Goal: Task Accomplishment & Management: Manage account settings

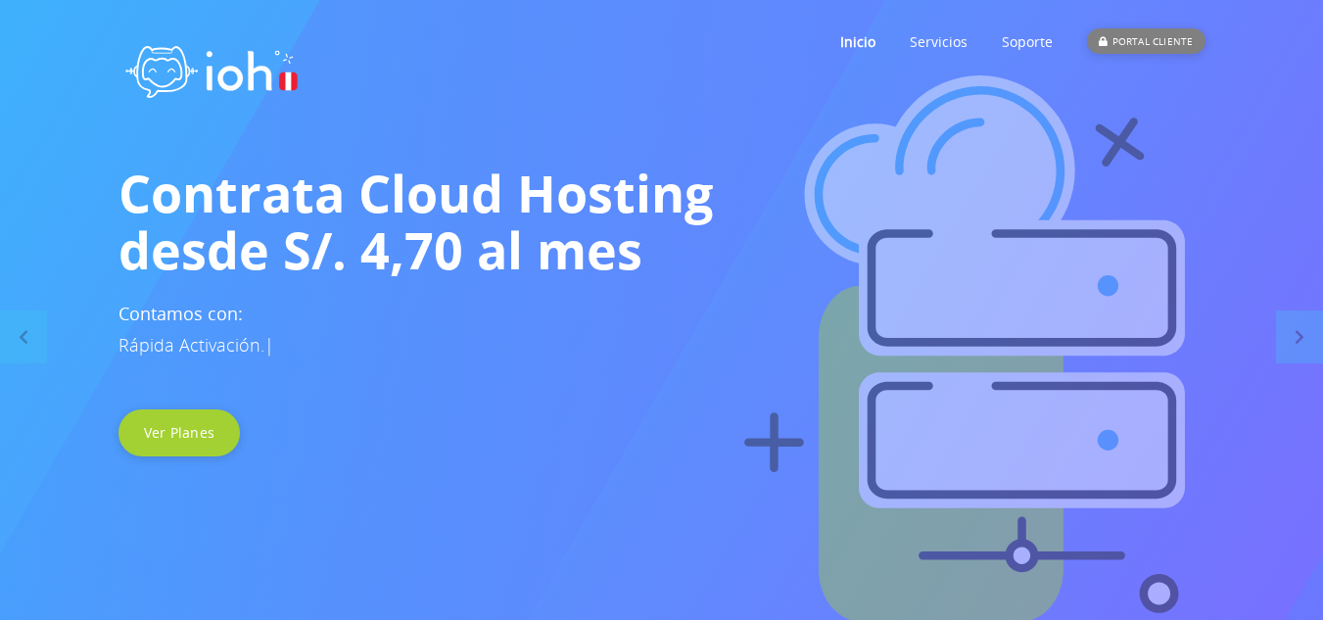
click at [1134, 32] on div "PORTAL CLIENTE" at bounding box center [1145, 40] width 117 height 25
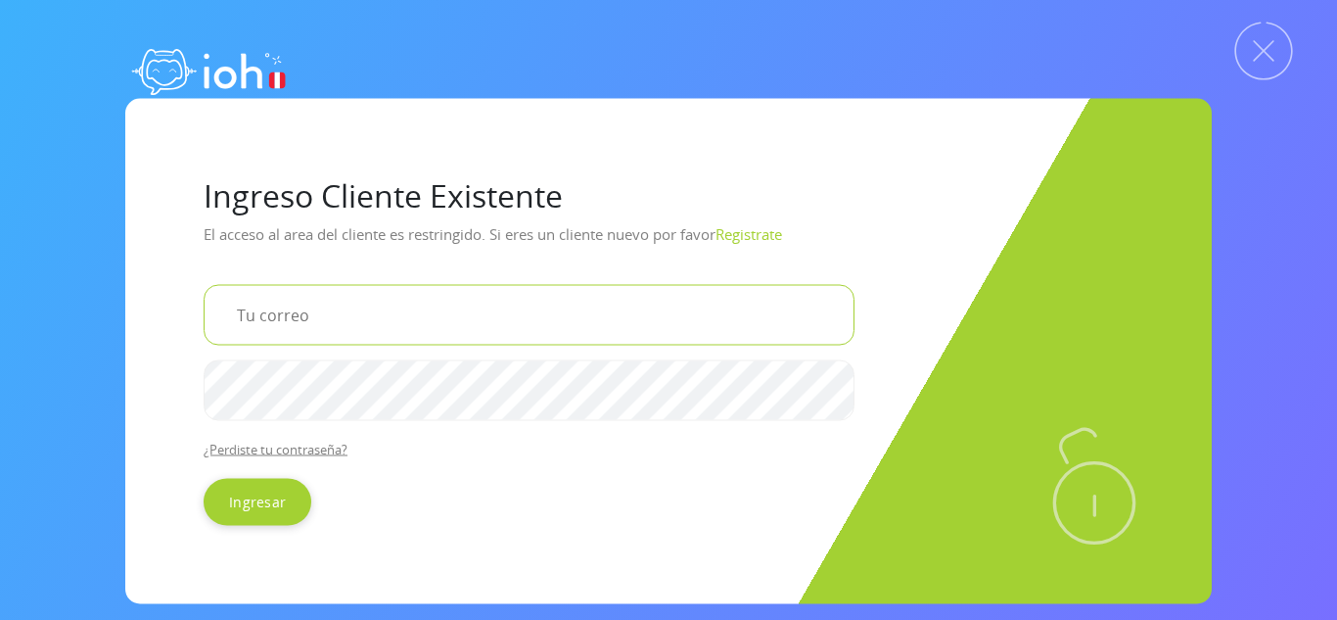
click at [323, 323] on input "email" at bounding box center [529, 314] width 651 height 61
type input "fvilela2487@gmail.com"
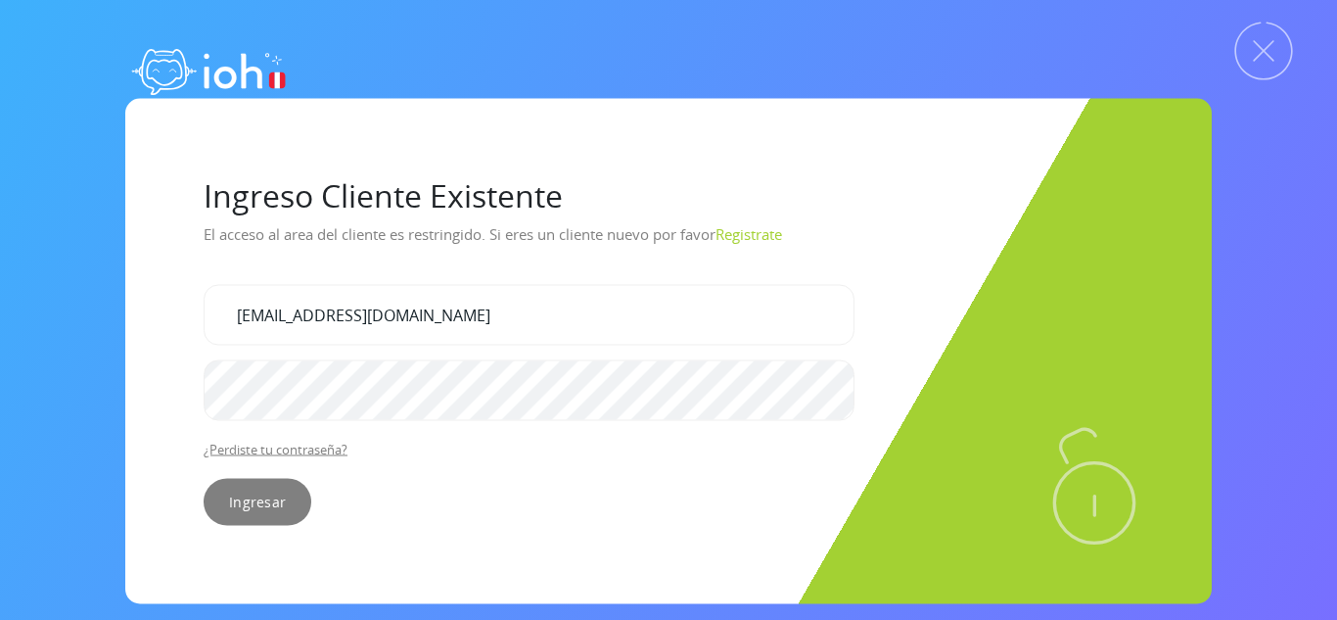
click at [260, 500] on input "Ingresar" at bounding box center [258, 501] width 108 height 47
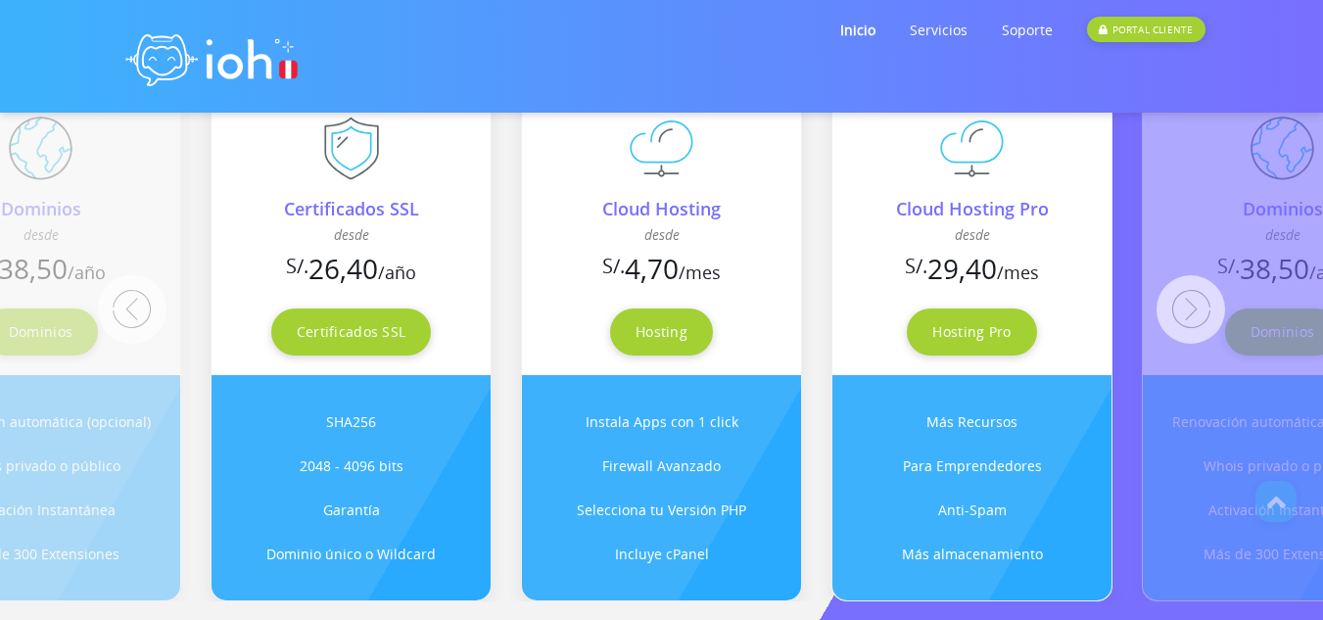
scroll to position [1630, 0]
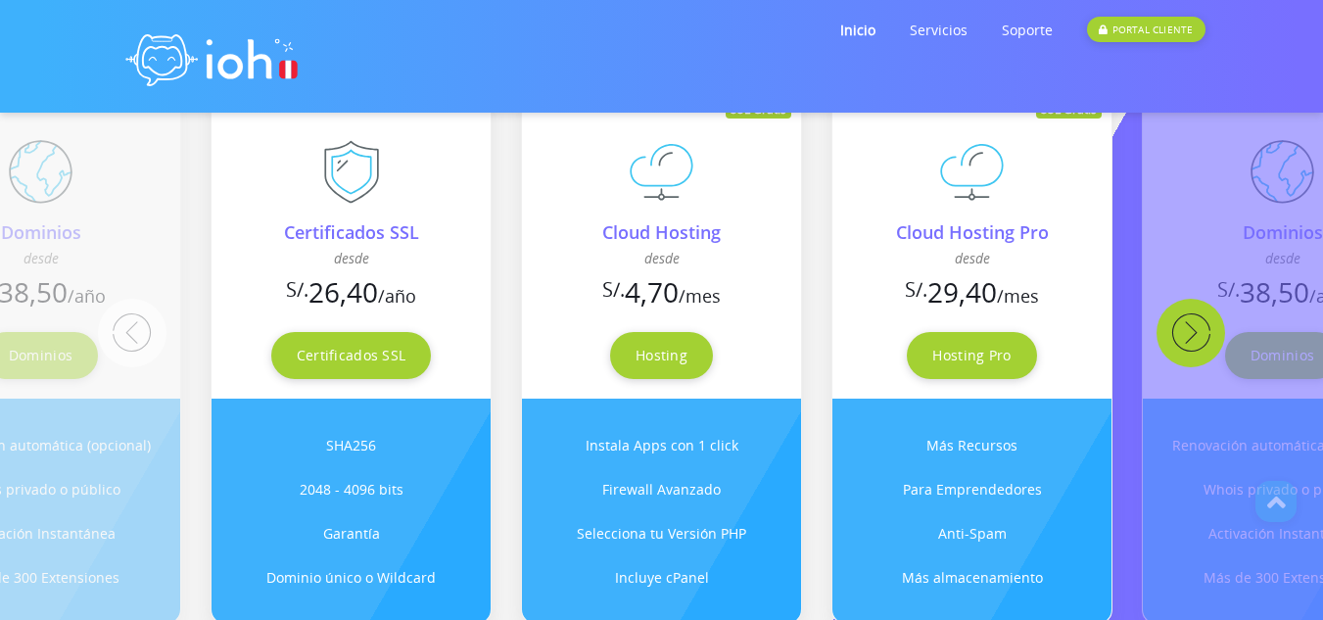
click at [1185, 334] on button "Next" at bounding box center [1190, 333] width 69 height 69
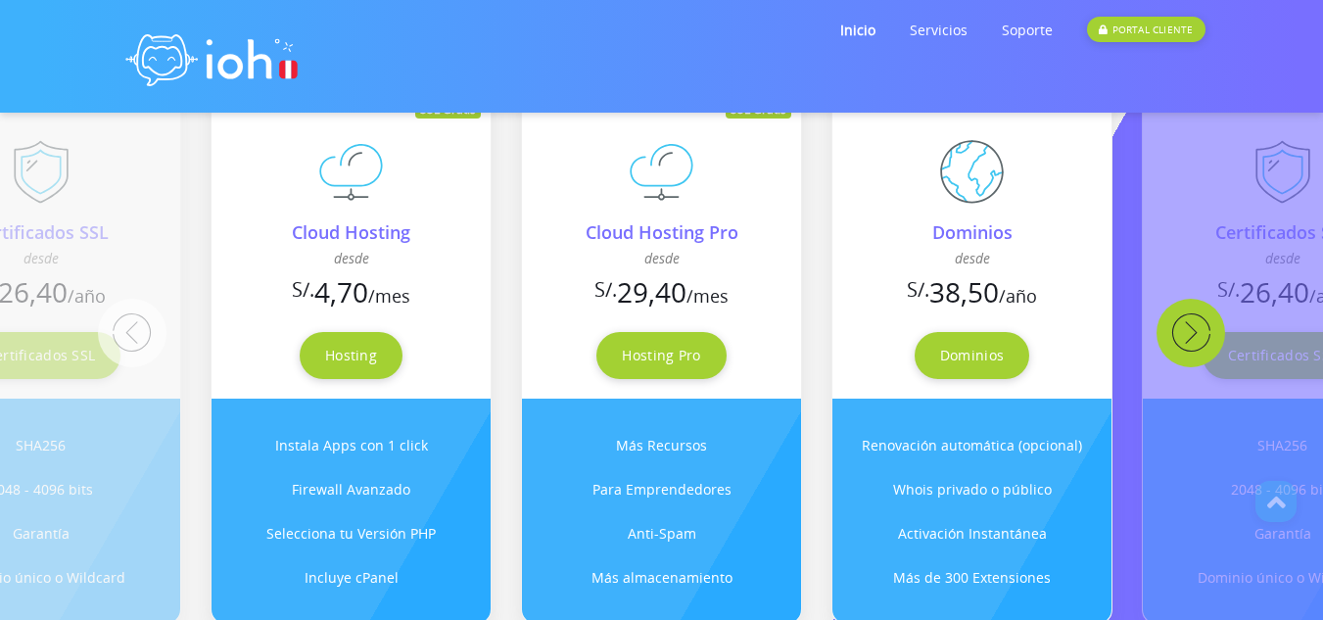
click at [1185, 334] on button "Next" at bounding box center [1190, 333] width 69 height 69
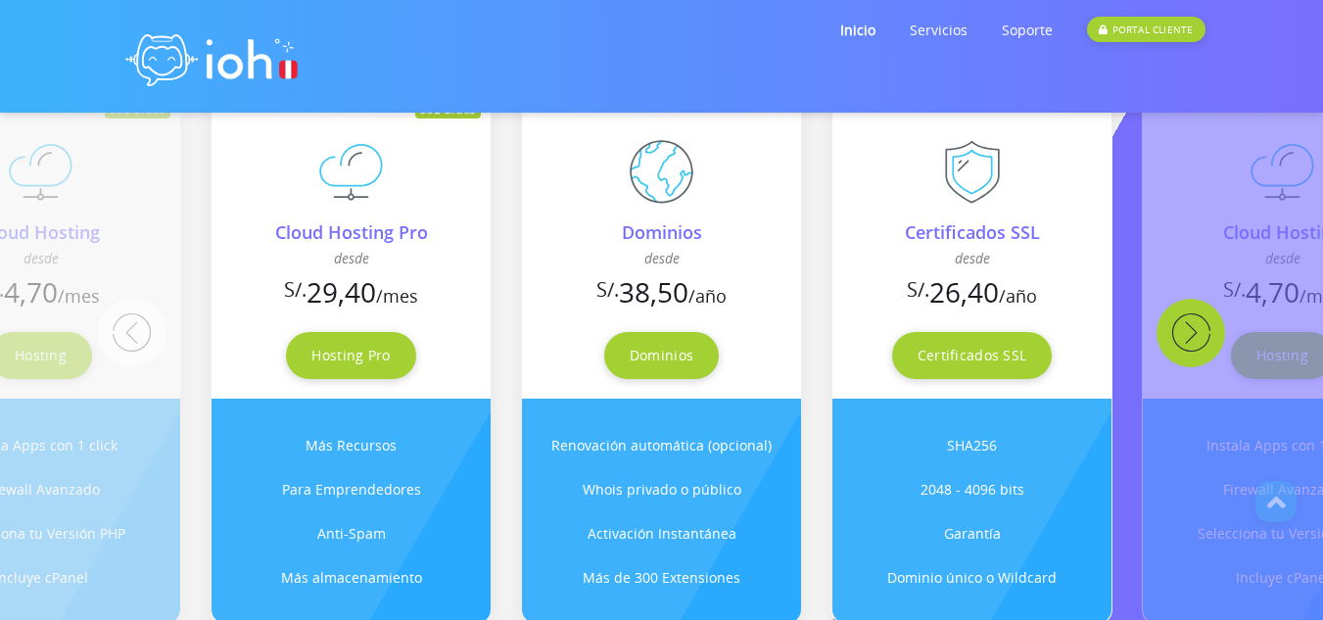
click at [1185, 334] on button "Next" at bounding box center [1190, 333] width 69 height 69
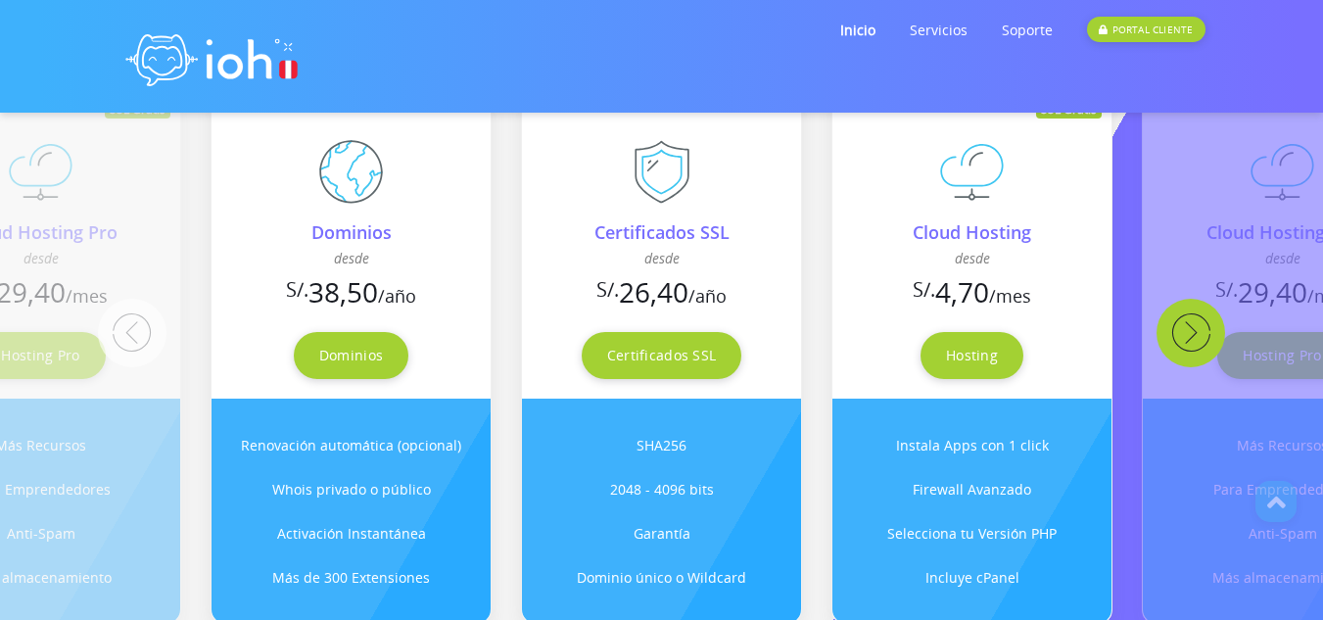
click at [1185, 334] on button "Next" at bounding box center [1190, 333] width 69 height 69
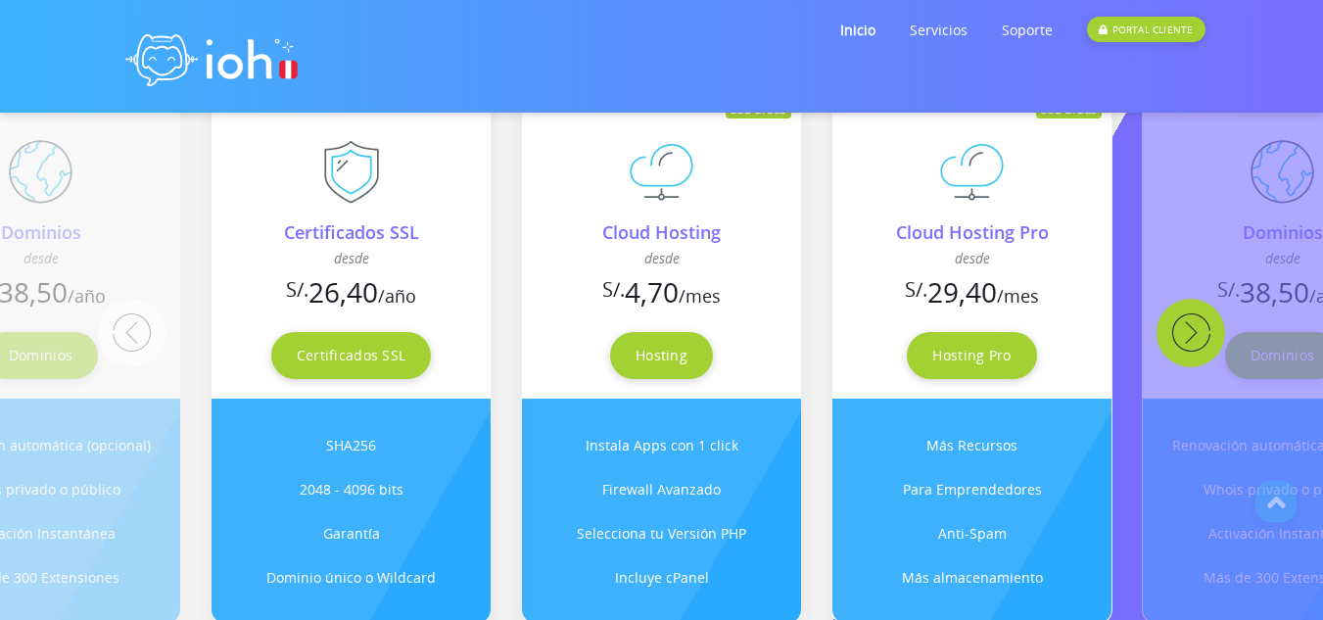
click at [1185, 334] on button "Next" at bounding box center [1190, 333] width 69 height 69
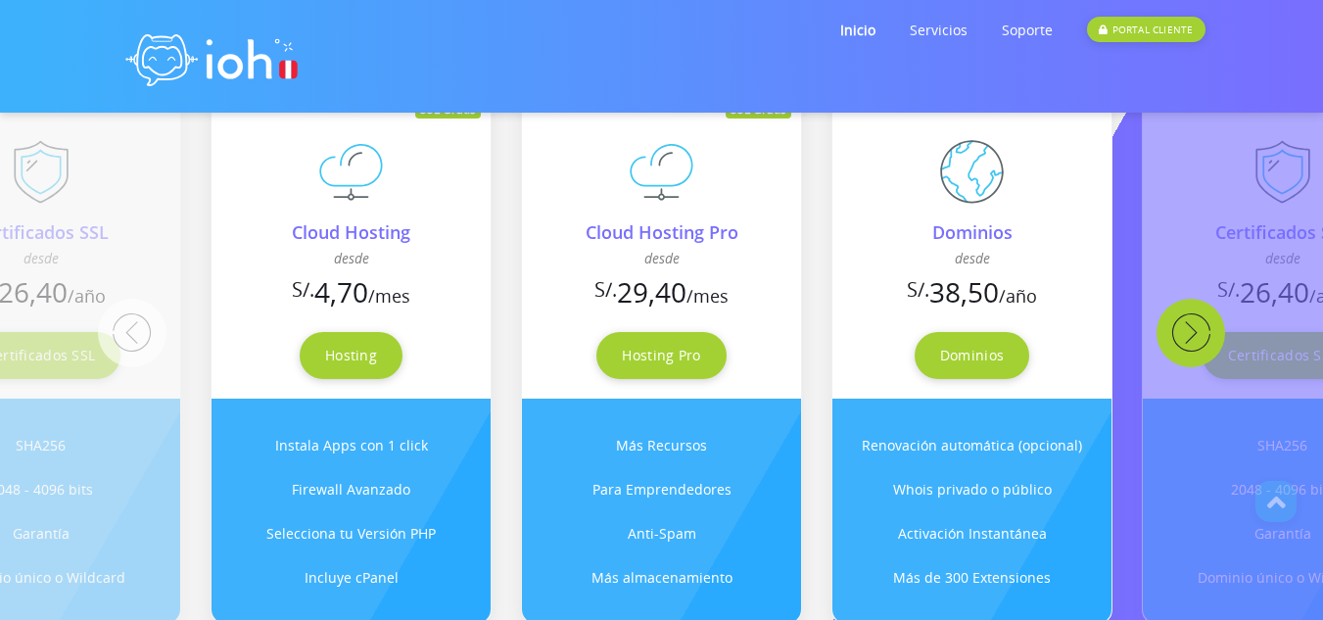
click at [1185, 334] on button "Next" at bounding box center [1190, 333] width 69 height 69
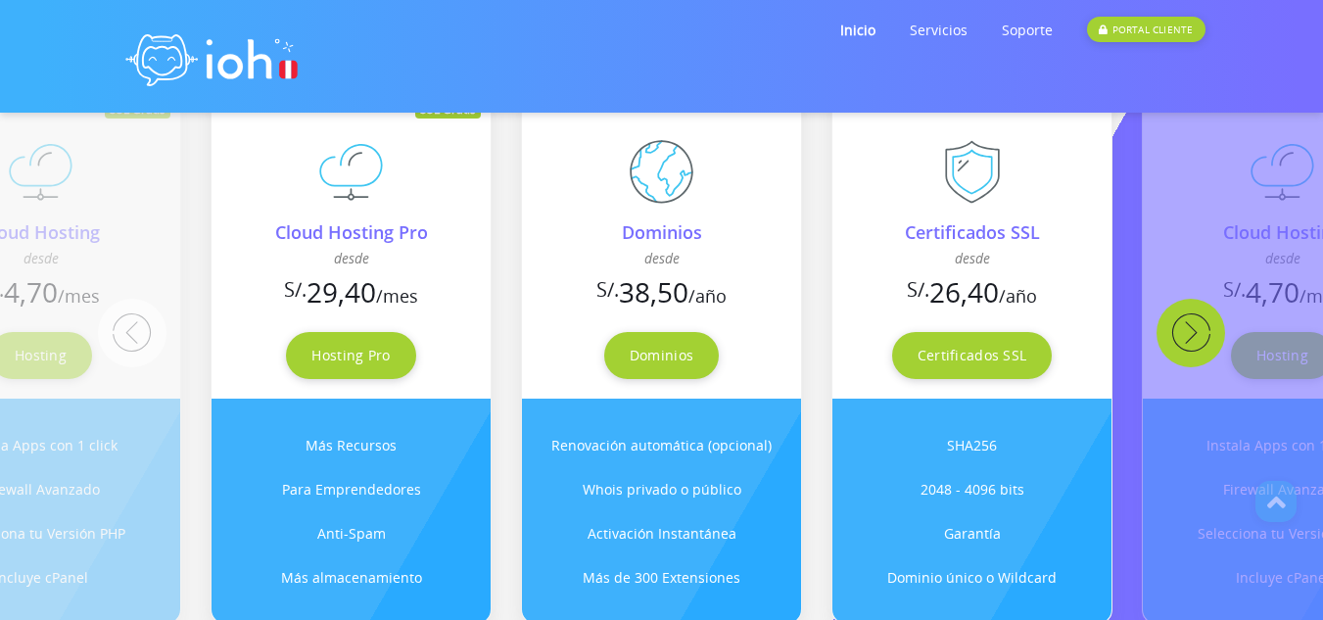
click at [1185, 334] on button "Next" at bounding box center [1190, 333] width 69 height 69
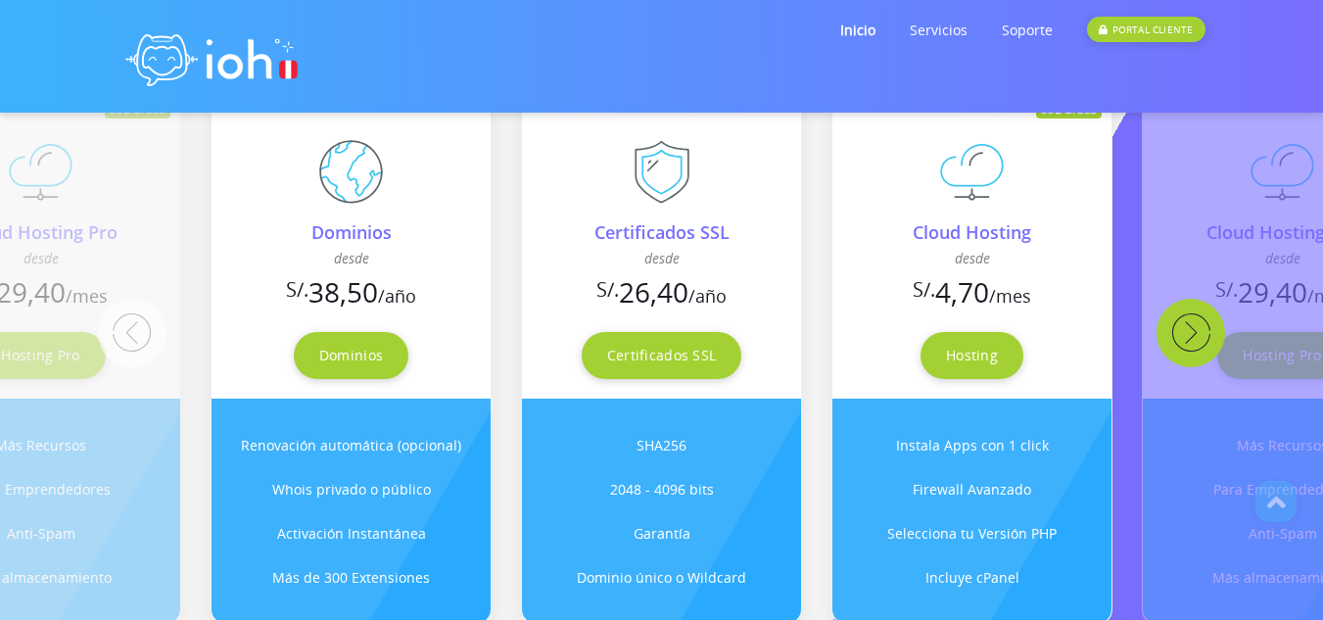
click at [1185, 334] on button "Next" at bounding box center [1190, 333] width 69 height 69
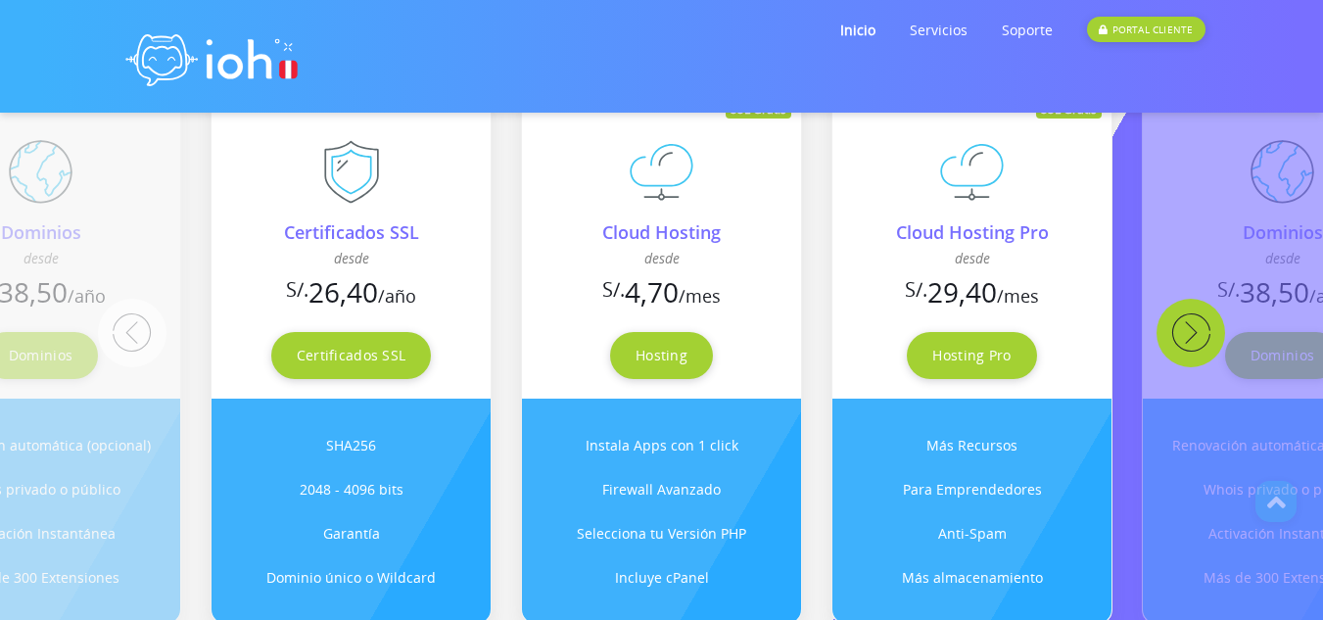
click at [1185, 334] on button "Next" at bounding box center [1190, 333] width 69 height 69
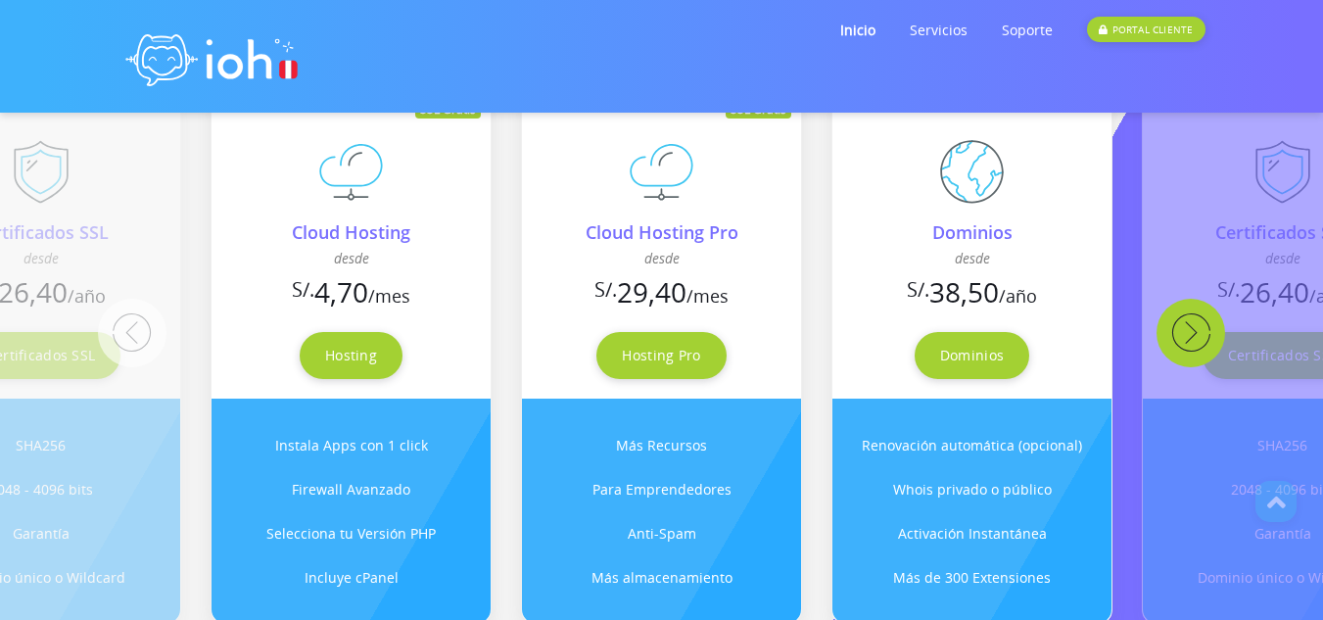
click at [1185, 334] on button "Next" at bounding box center [1190, 333] width 69 height 69
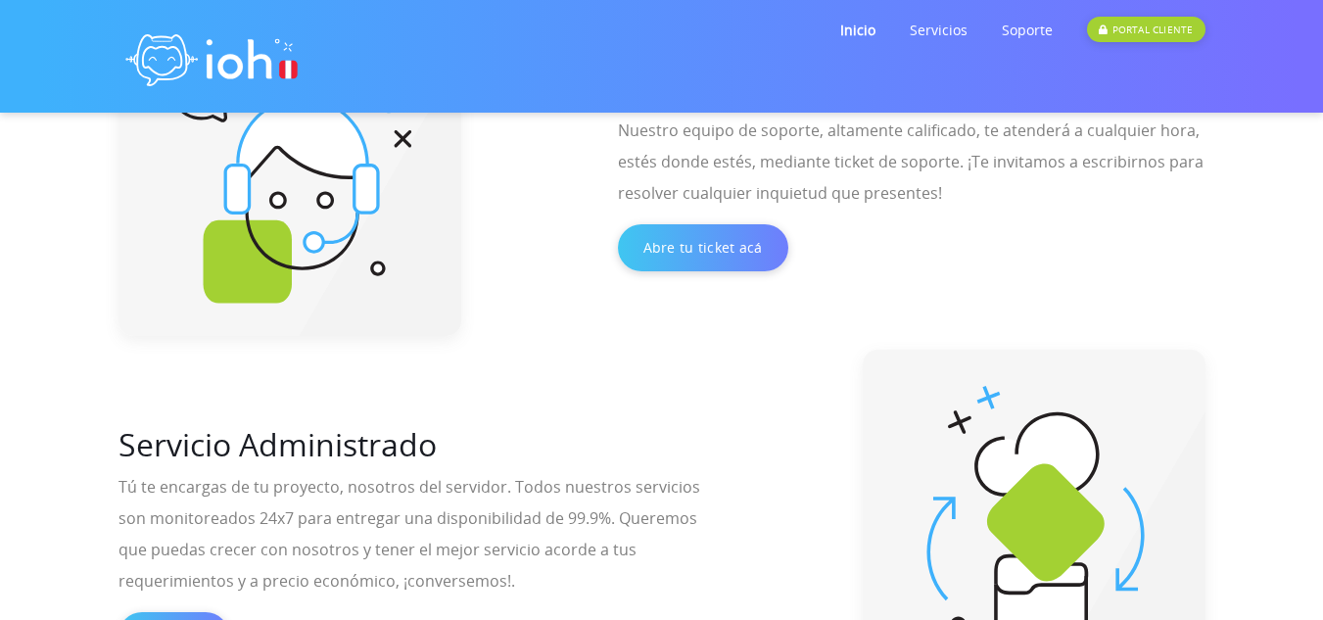
scroll to position [0, 0]
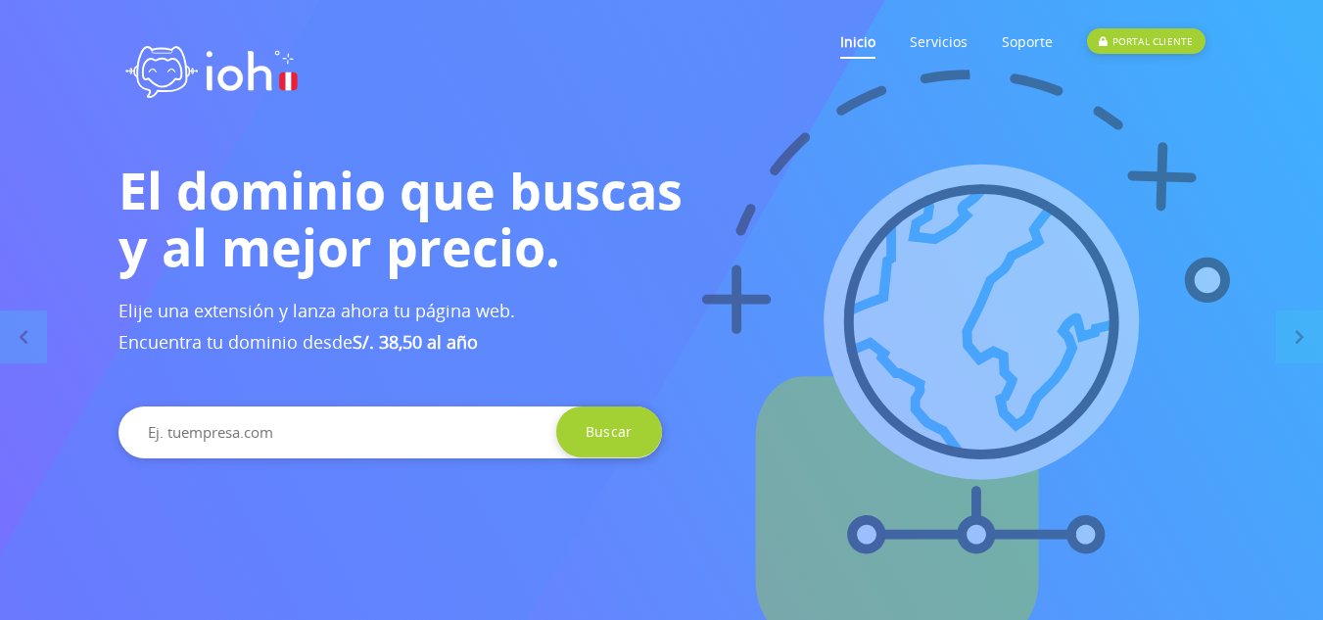
click at [875, 39] on link "Inicio" at bounding box center [857, 41] width 35 height 77
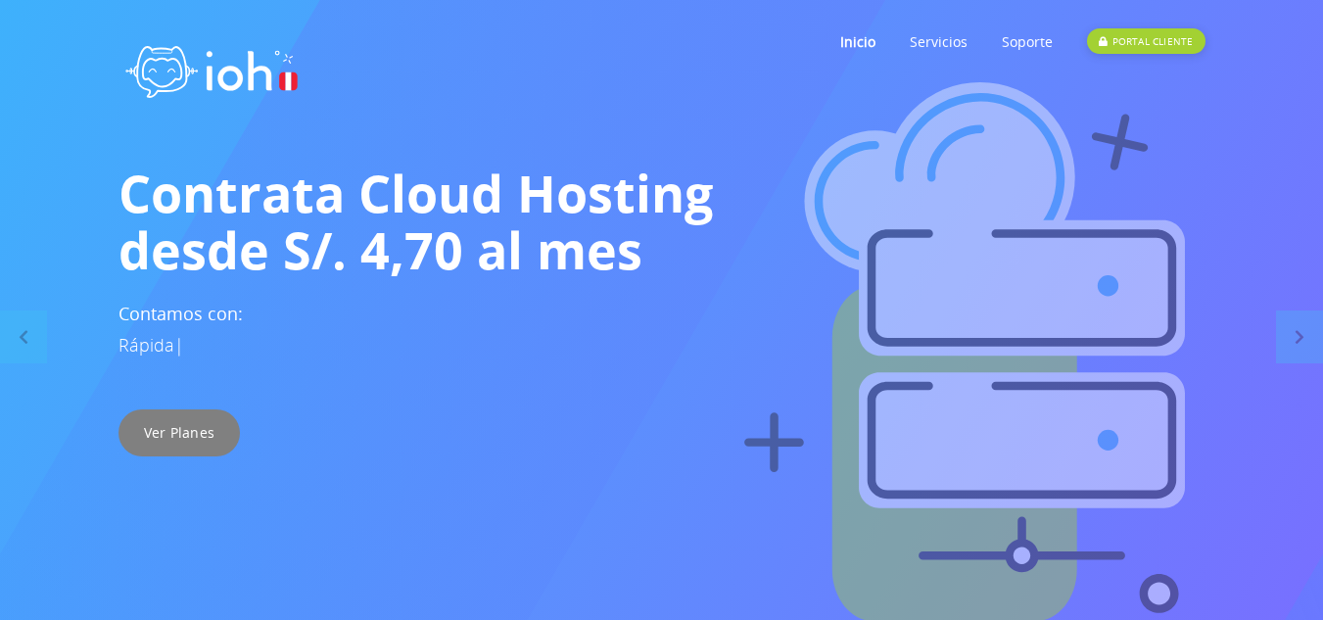
click at [200, 428] on link "Ver Planes" at bounding box center [179, 432] width 122 height 47
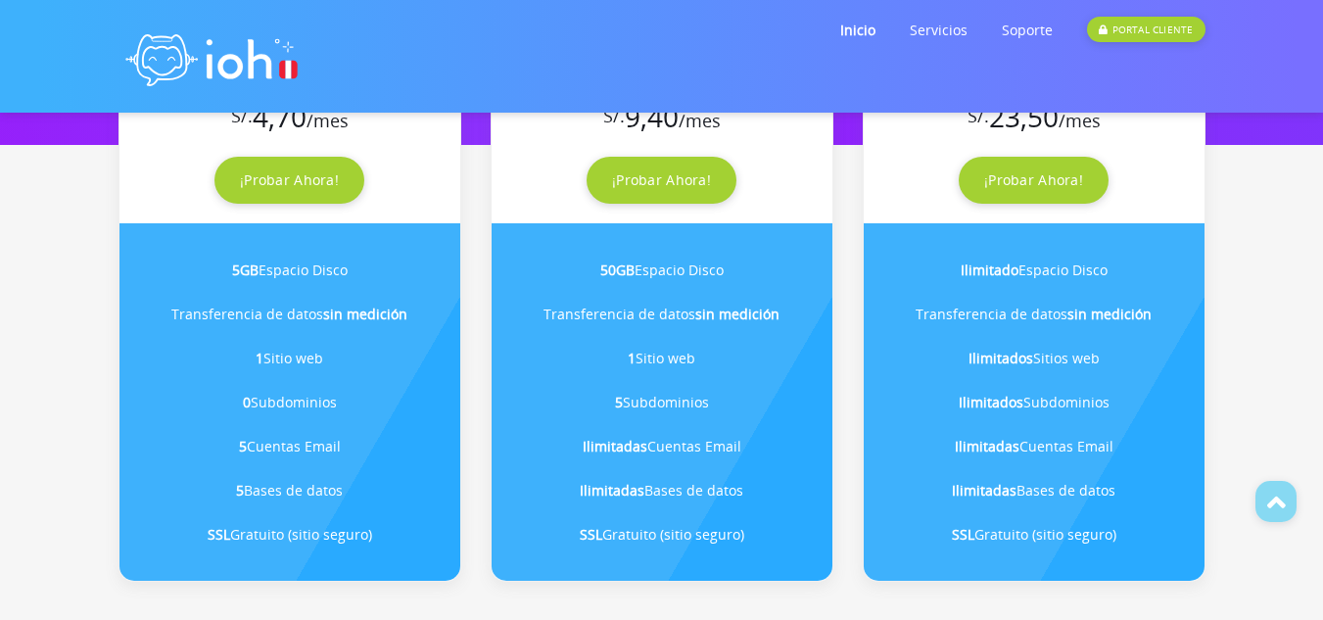
scroll to position [467, 0]
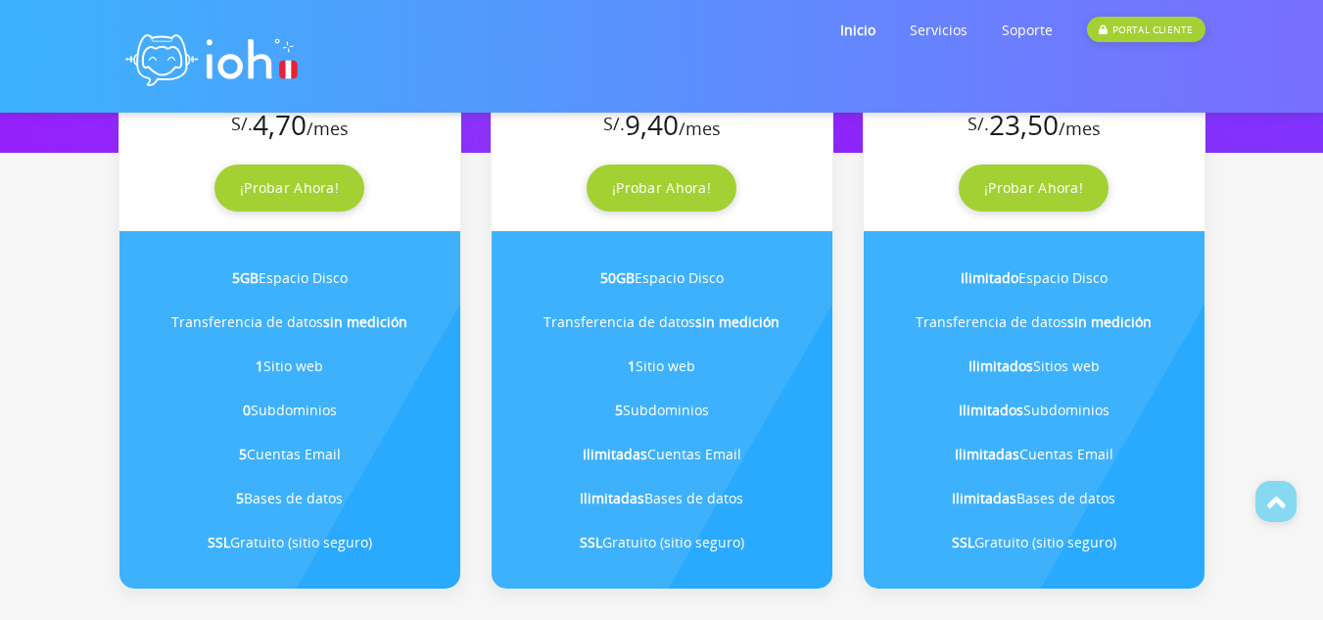
click at [1264, 214] on section "Prueba 5 días gratis Plan 001 desde S/. 4,70 47,00 /mes ¡Probar Ahora! 5GB Espa…" at bounding box center [661, 224] width 1323 height 730
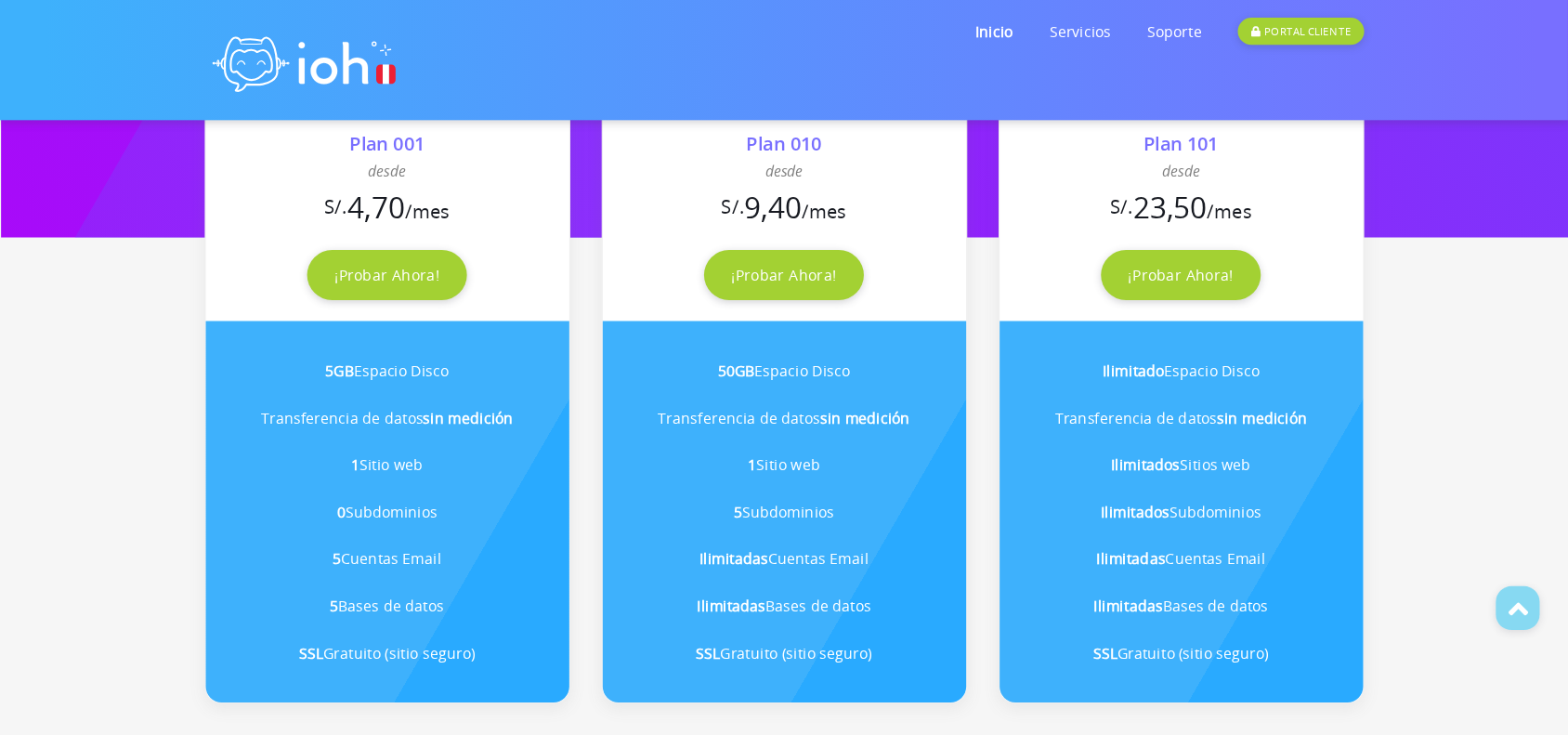
scroll to position [443, 0]
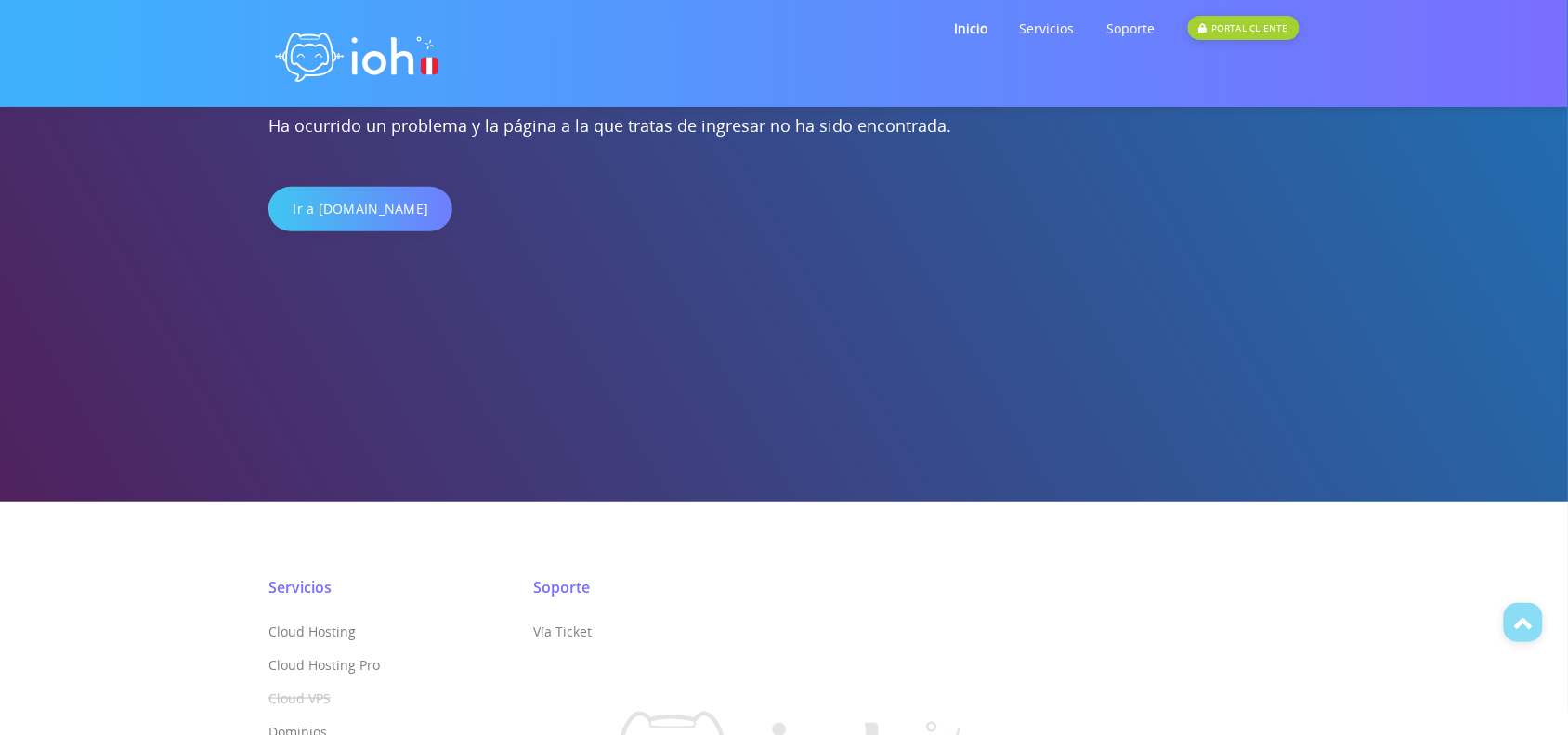
scroll to position [457, 0]
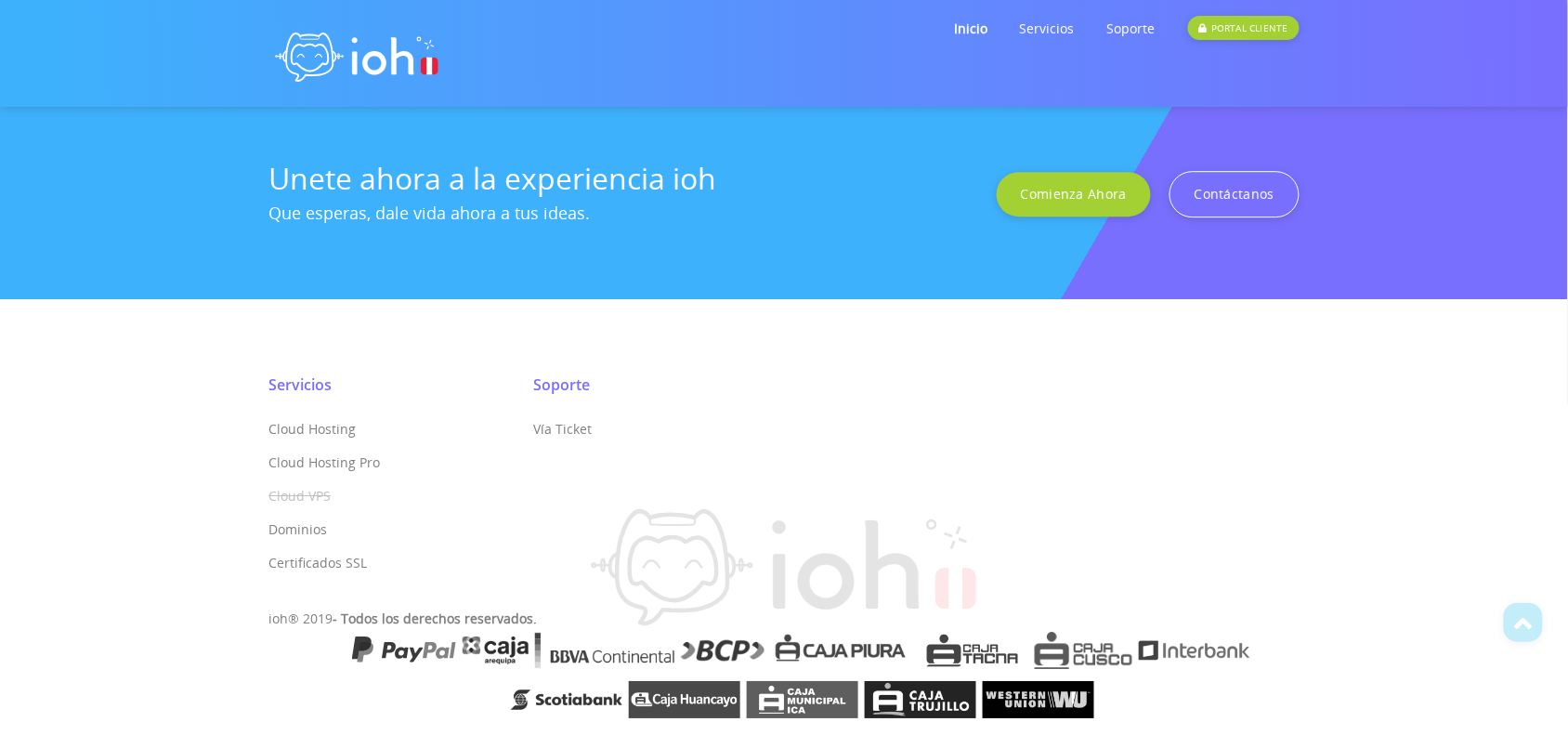
scroll to position [3007, 0]
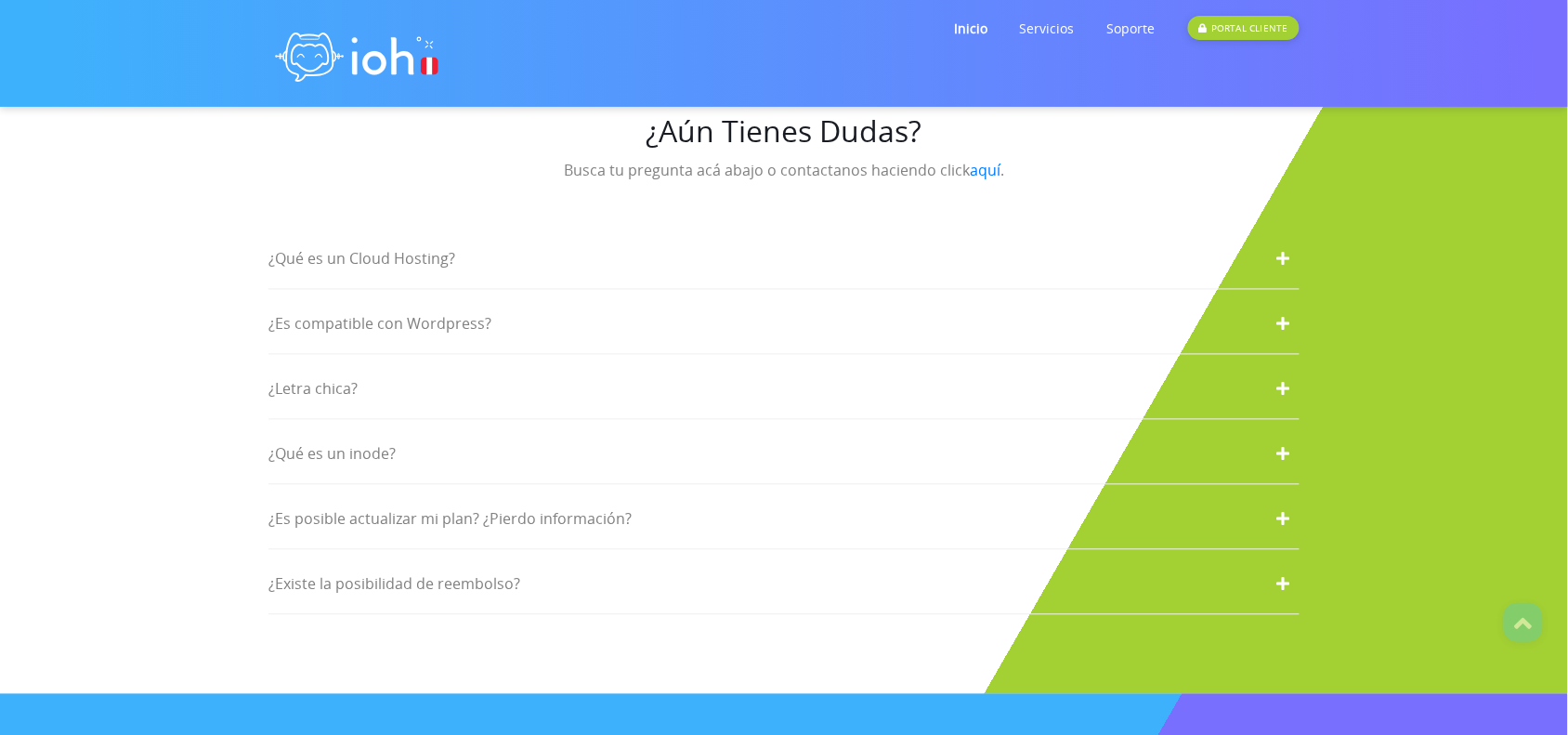
click at [342, 360] on div "¿Letra chica?" at bounding box center [784, 390] width 1032 height 61
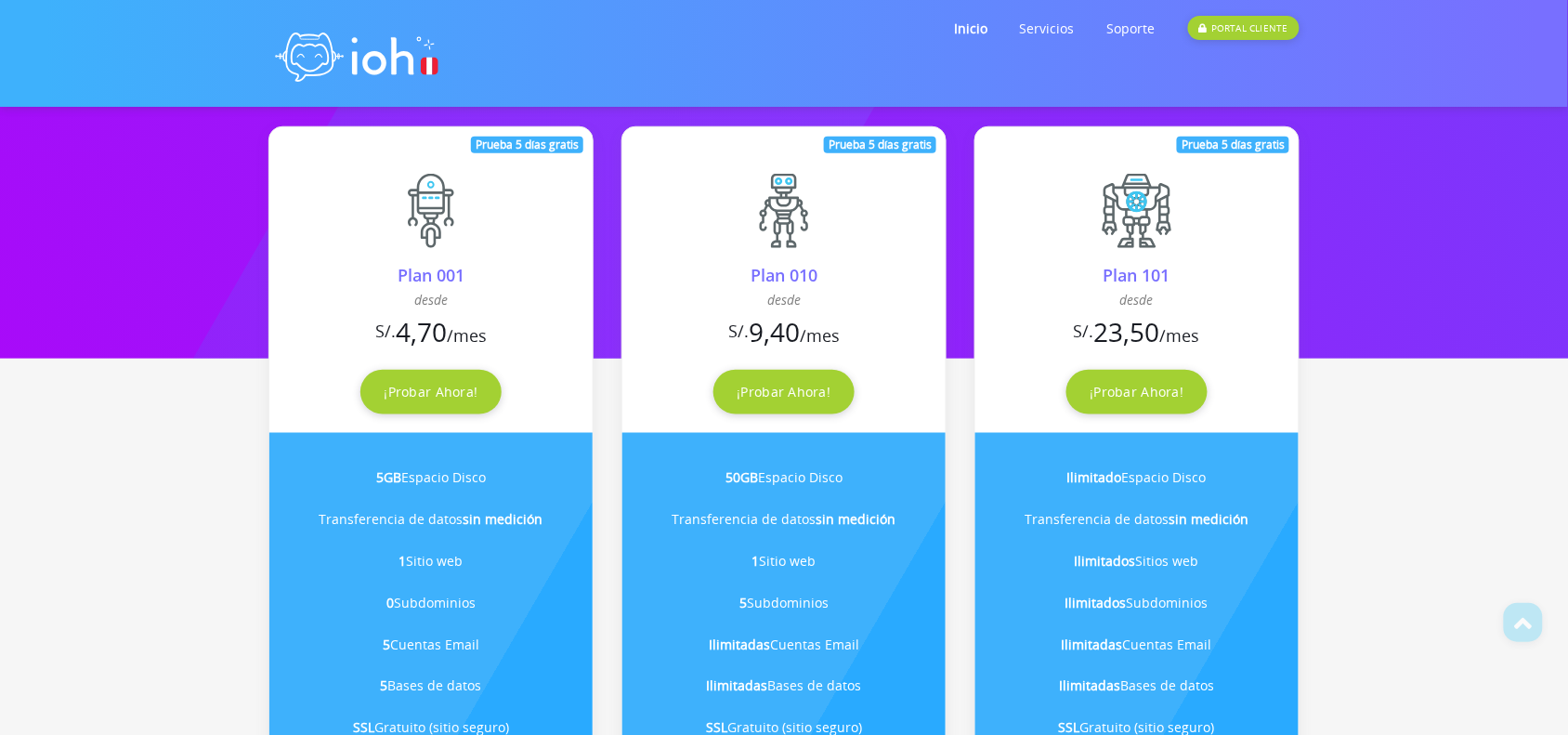
scroll to position [353, 0]
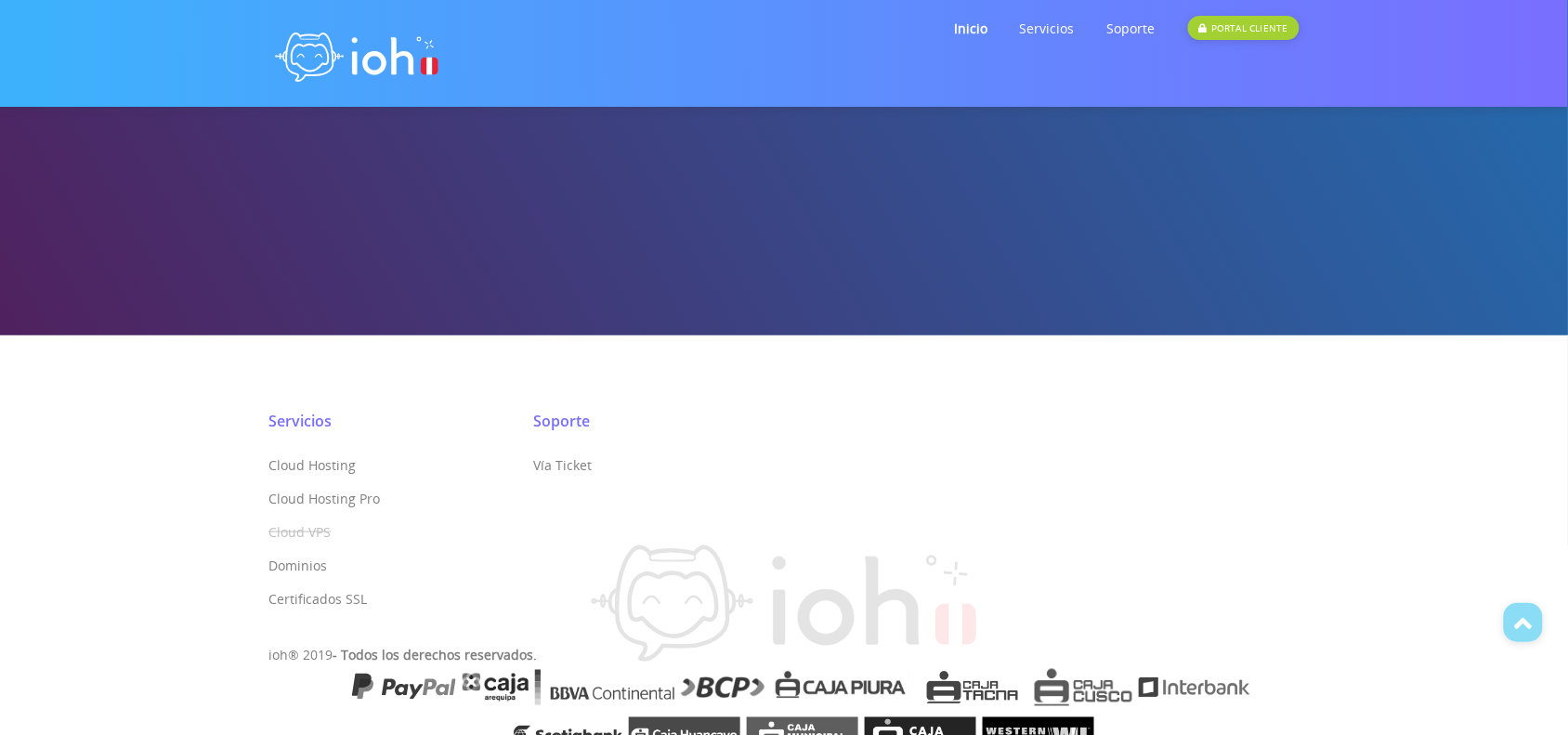
scroll to position [457, 0]
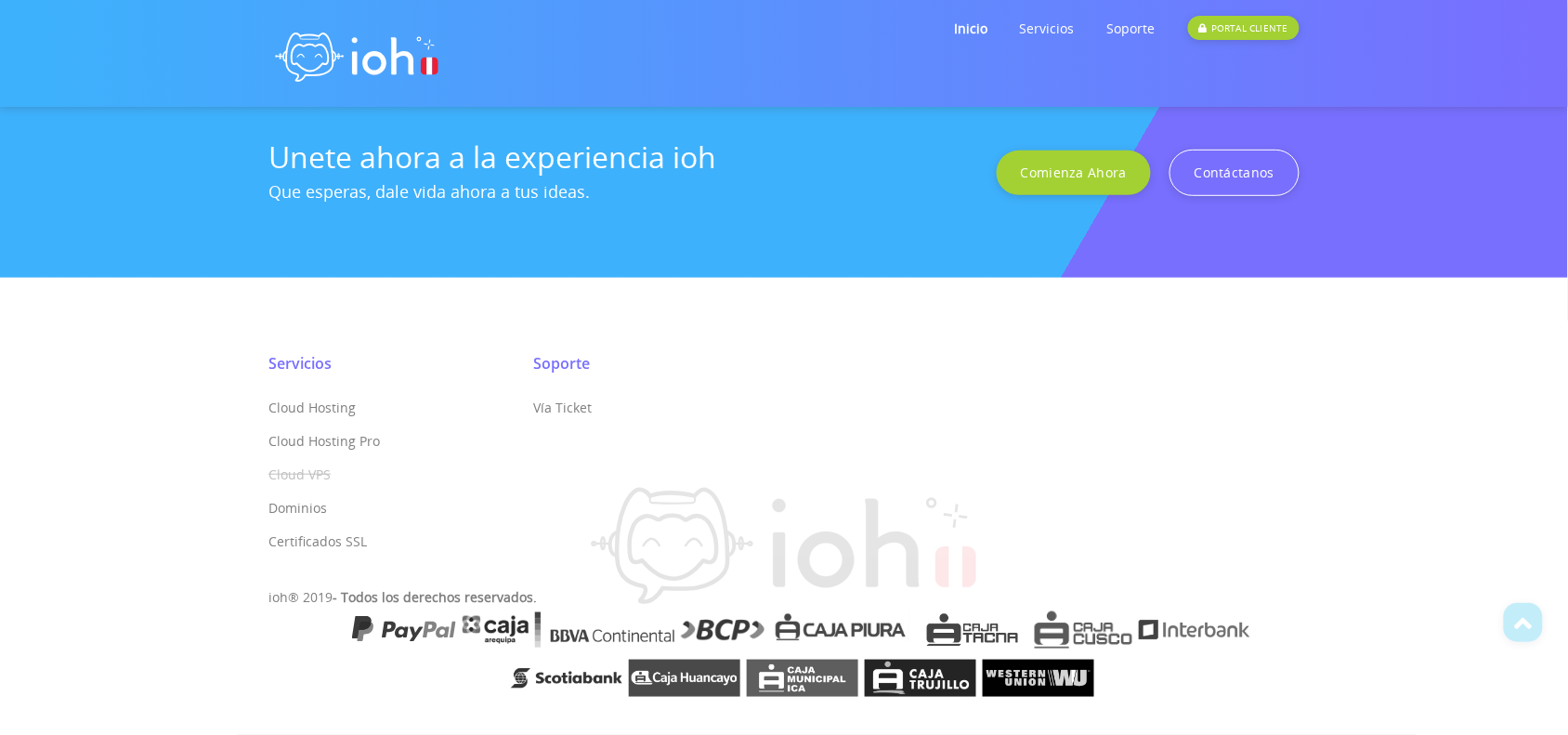
scroll to position [3664, 0]
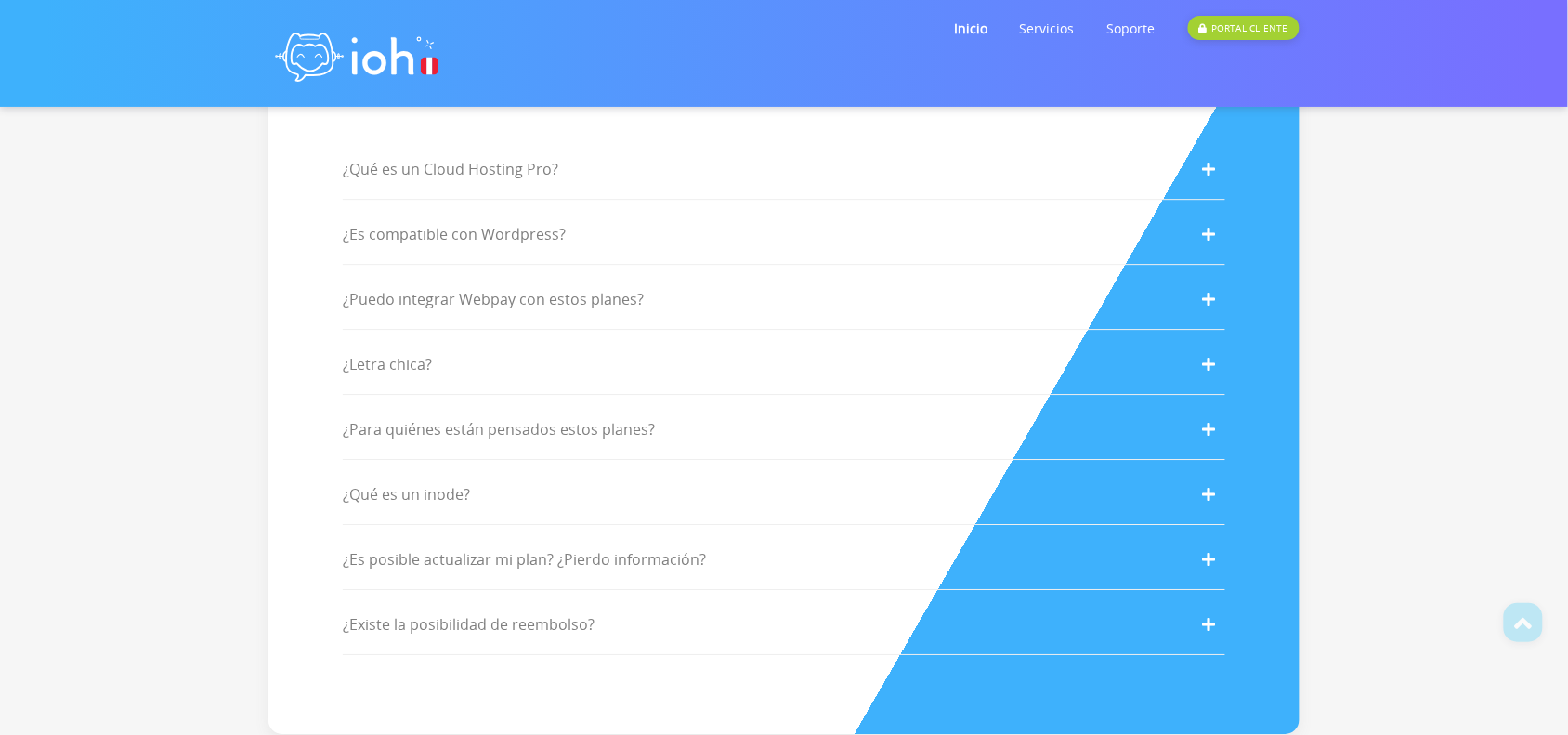
click at [449, 353] on div "¿Letra chica?" at bounding box center [784, 365] width 883 height 61
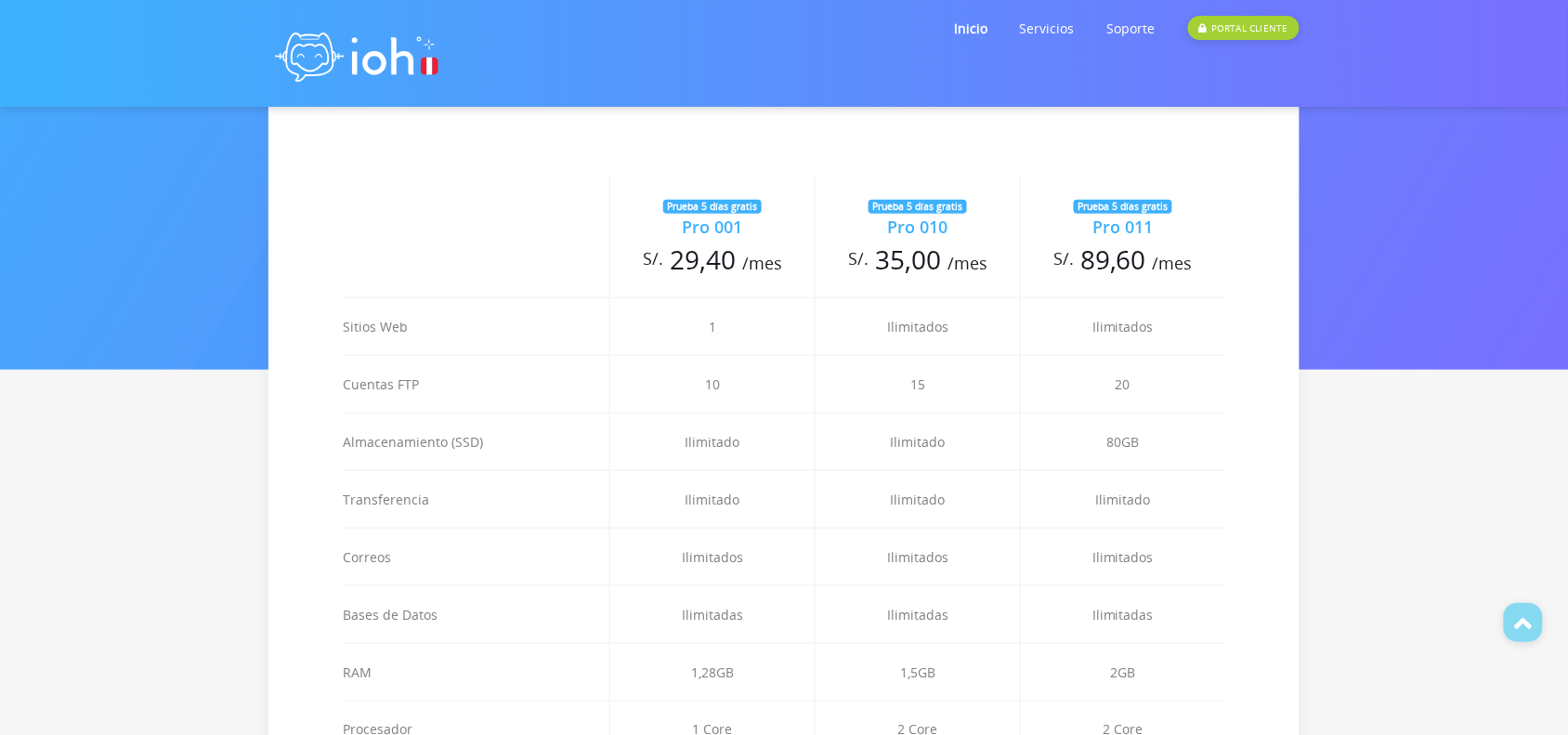
scroll to position [393, 0]
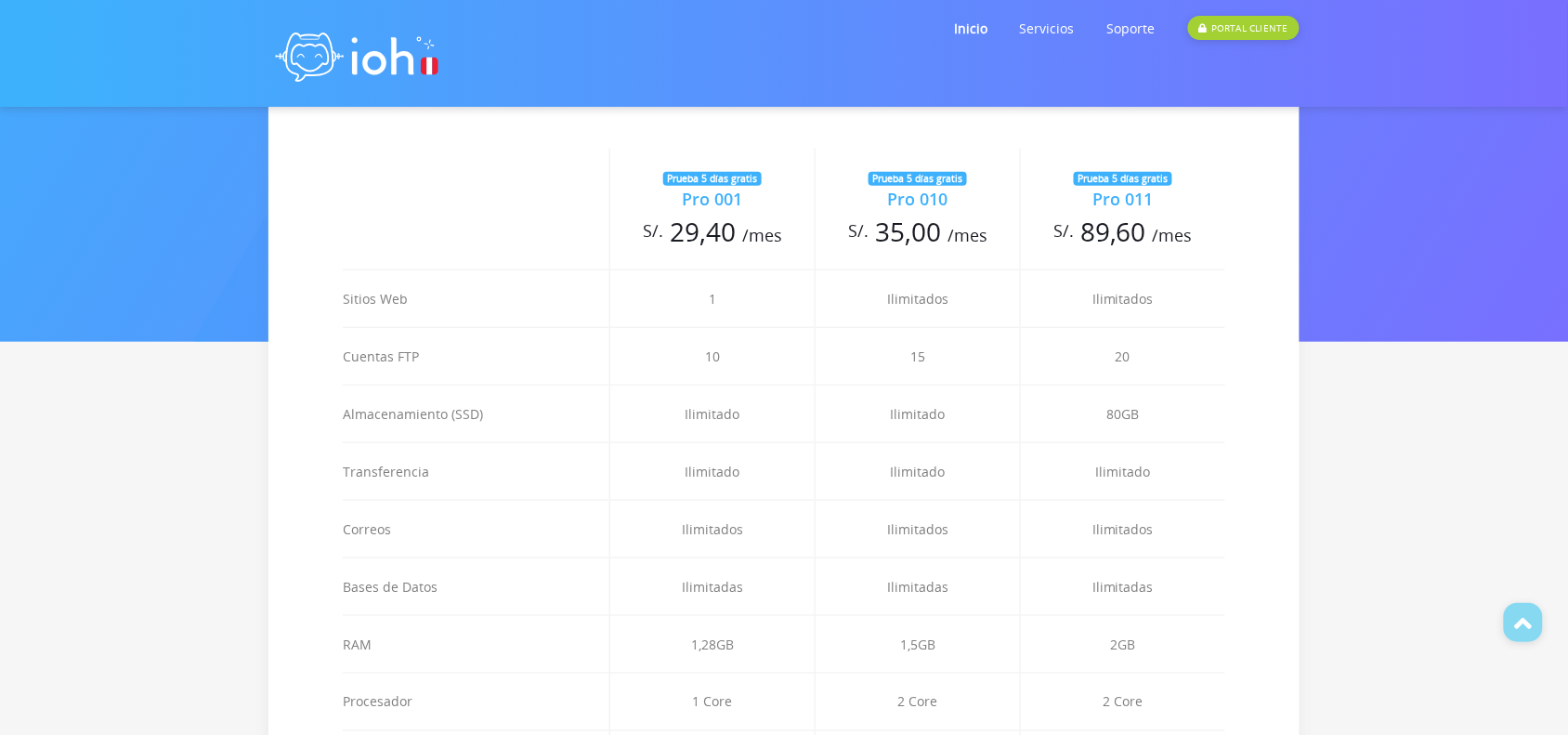
click at [738, 199] on div "Pro 001" at bounding box center [712, 199] width 204 height 25
copy td "Pro 001"
